Goal: Information Seeking & Learning: Compare options

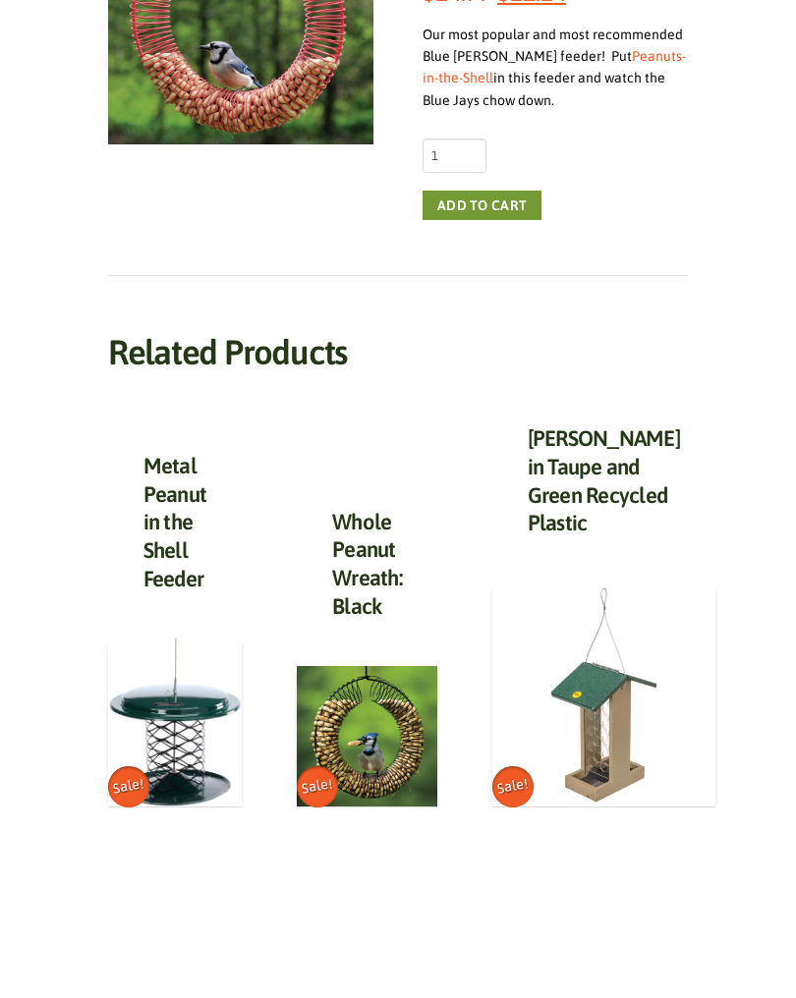
scroll to position [478, 0]
click at [372, 746] on img at bounding box center [367, 736] width 141 height 141
click at [373, 729] on img at bounding box center [367, 736] width 141 height 141
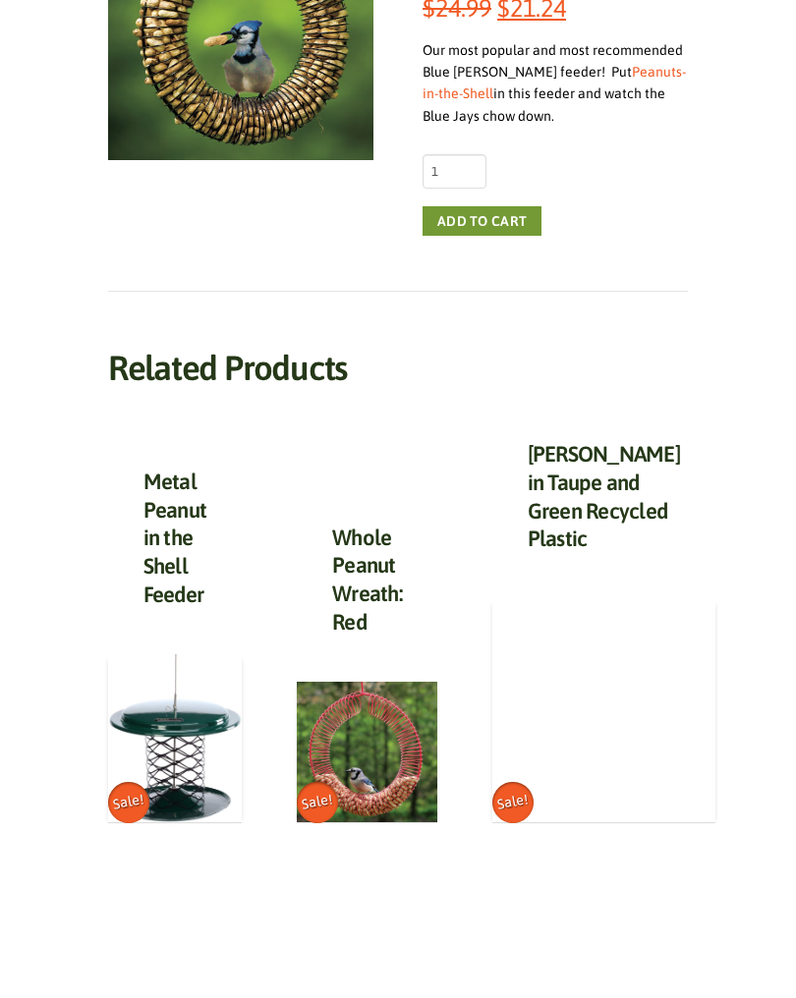
scroll to position [462, 0]
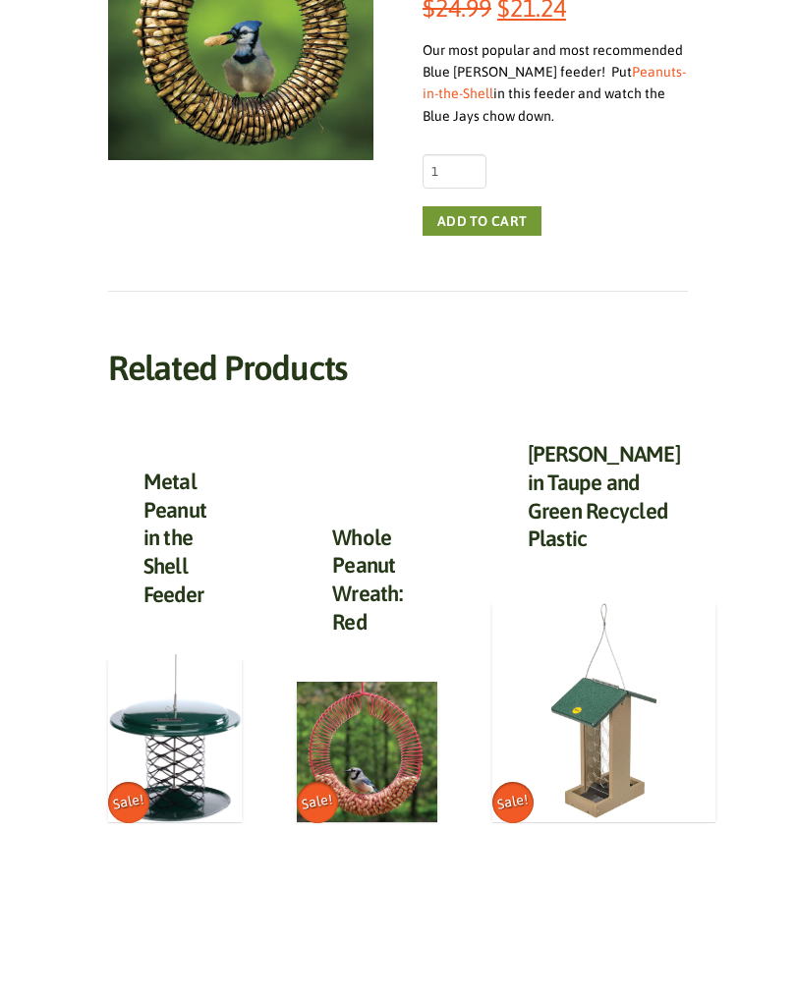
click at [600, 779] on img at bounding box center [603, 710] width 223 height 223
click at [591, 764] on img at bounding box center [603, 710] width 223 height 223
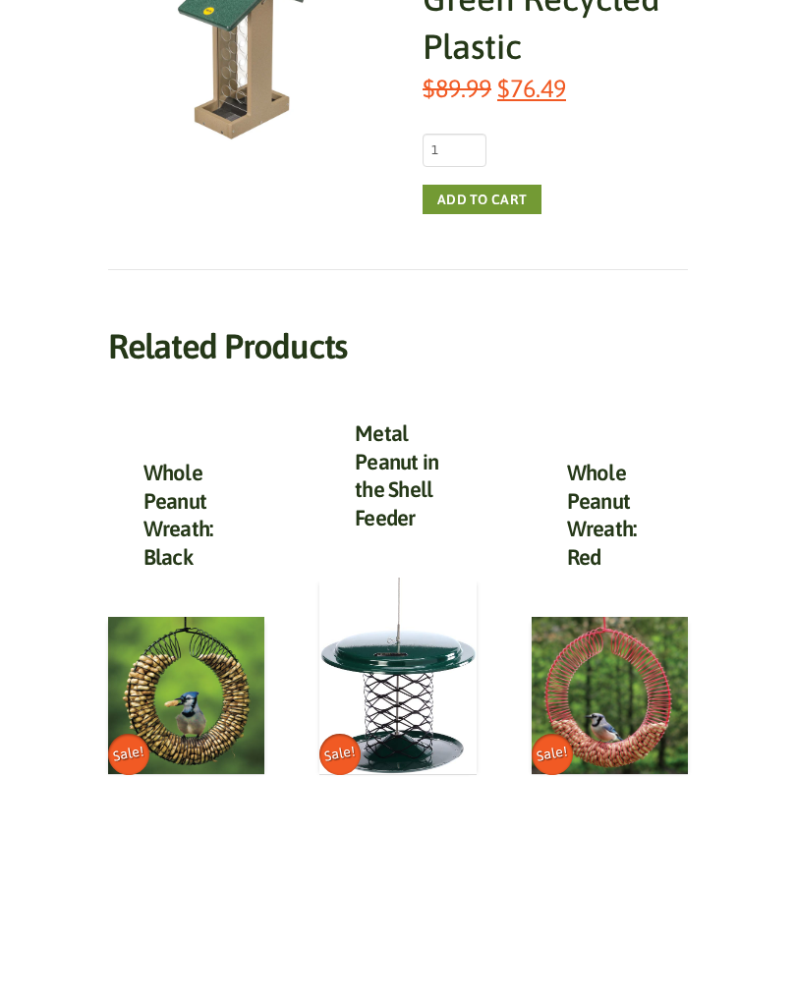
scroll to position [478, 0]
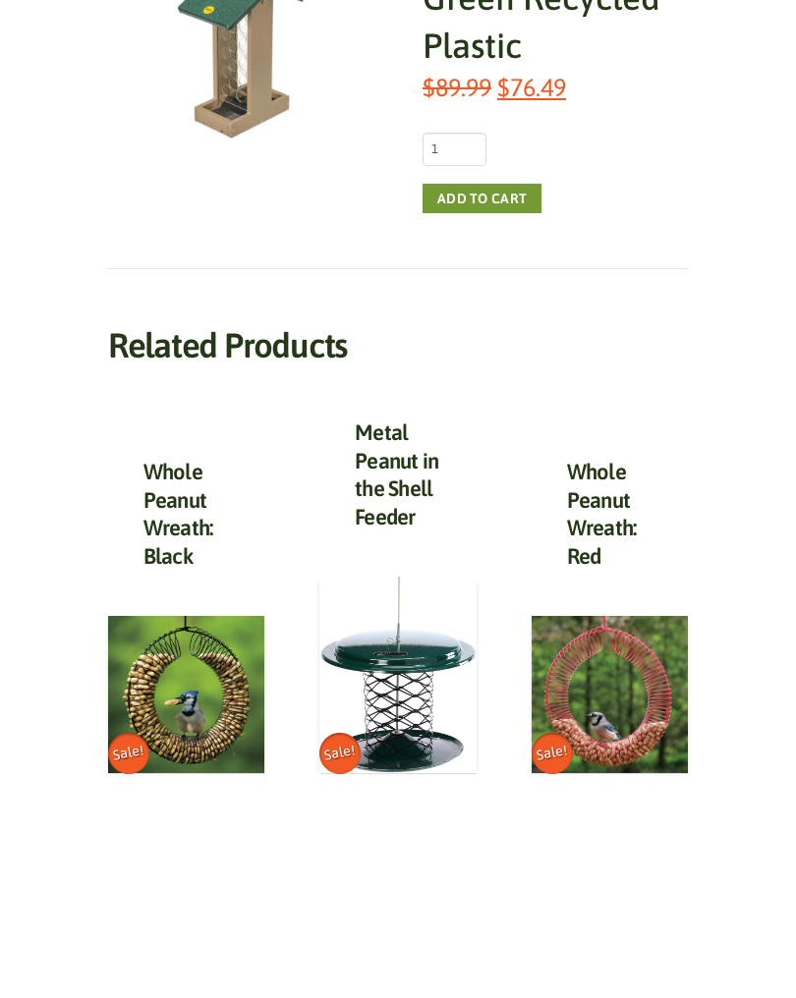
click at [376, 650] on img at bounding box center [397, 675] width 156 height 197
click at [379, 648] on img at bounding box center [397, 675] width 156 height 197
